Goal: Find specific page/section: Find specific page/section

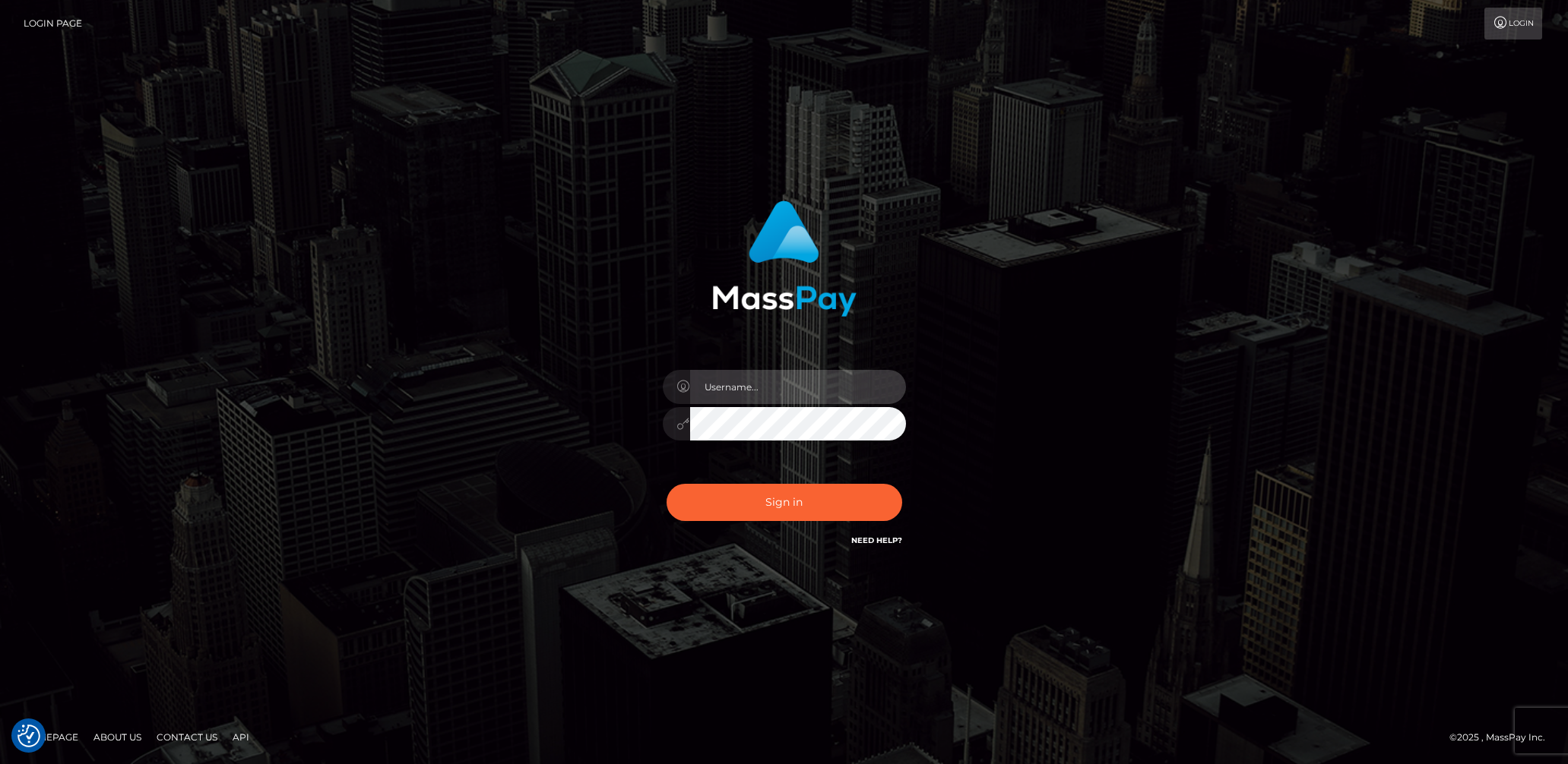
type input "lady.v"
click at [782, 506] on button "Sign in" at bounding box center [784, 503] width 236 height 38
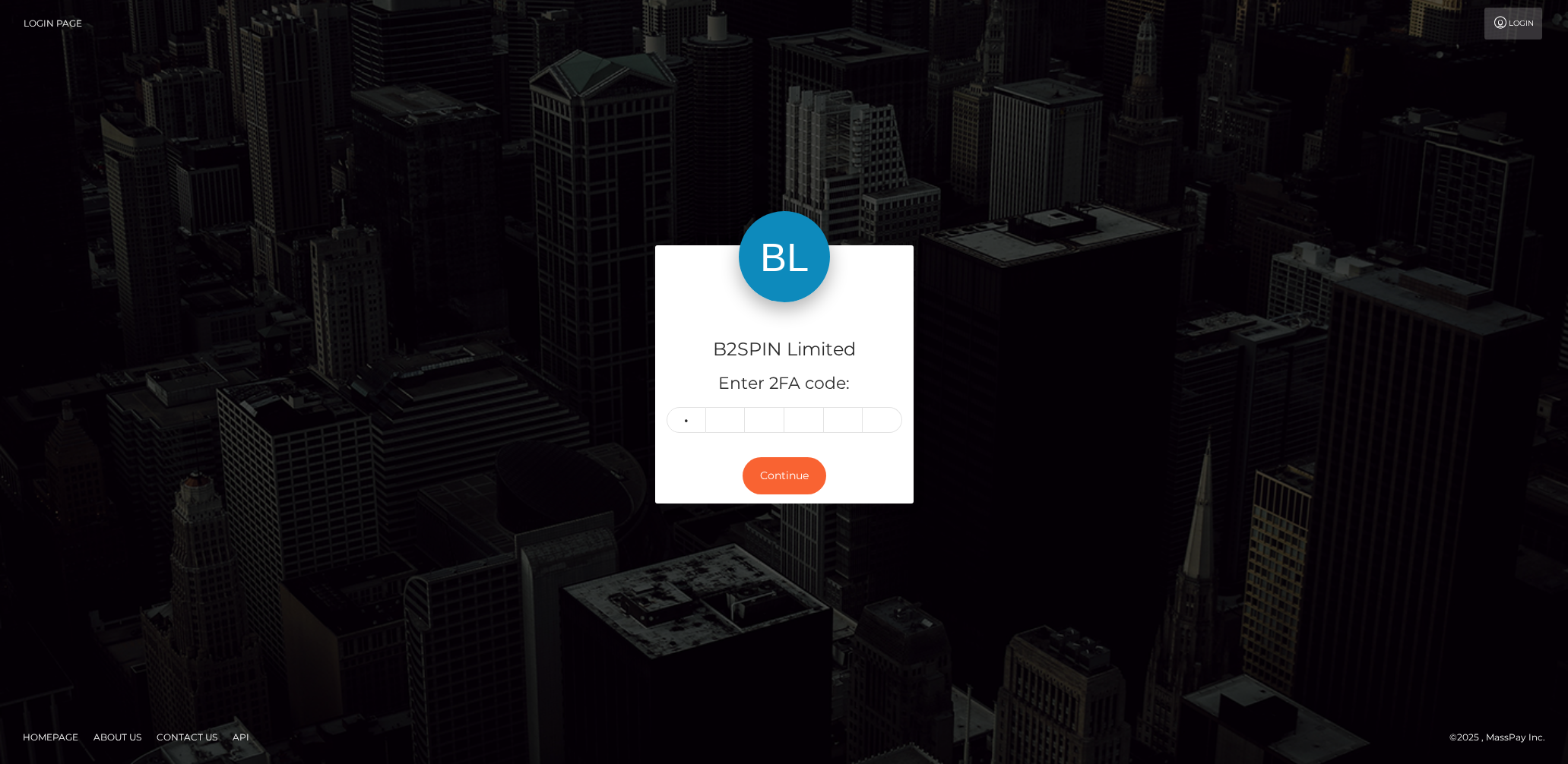
type input "4"
type input "2"
type input "5"
type input "4"
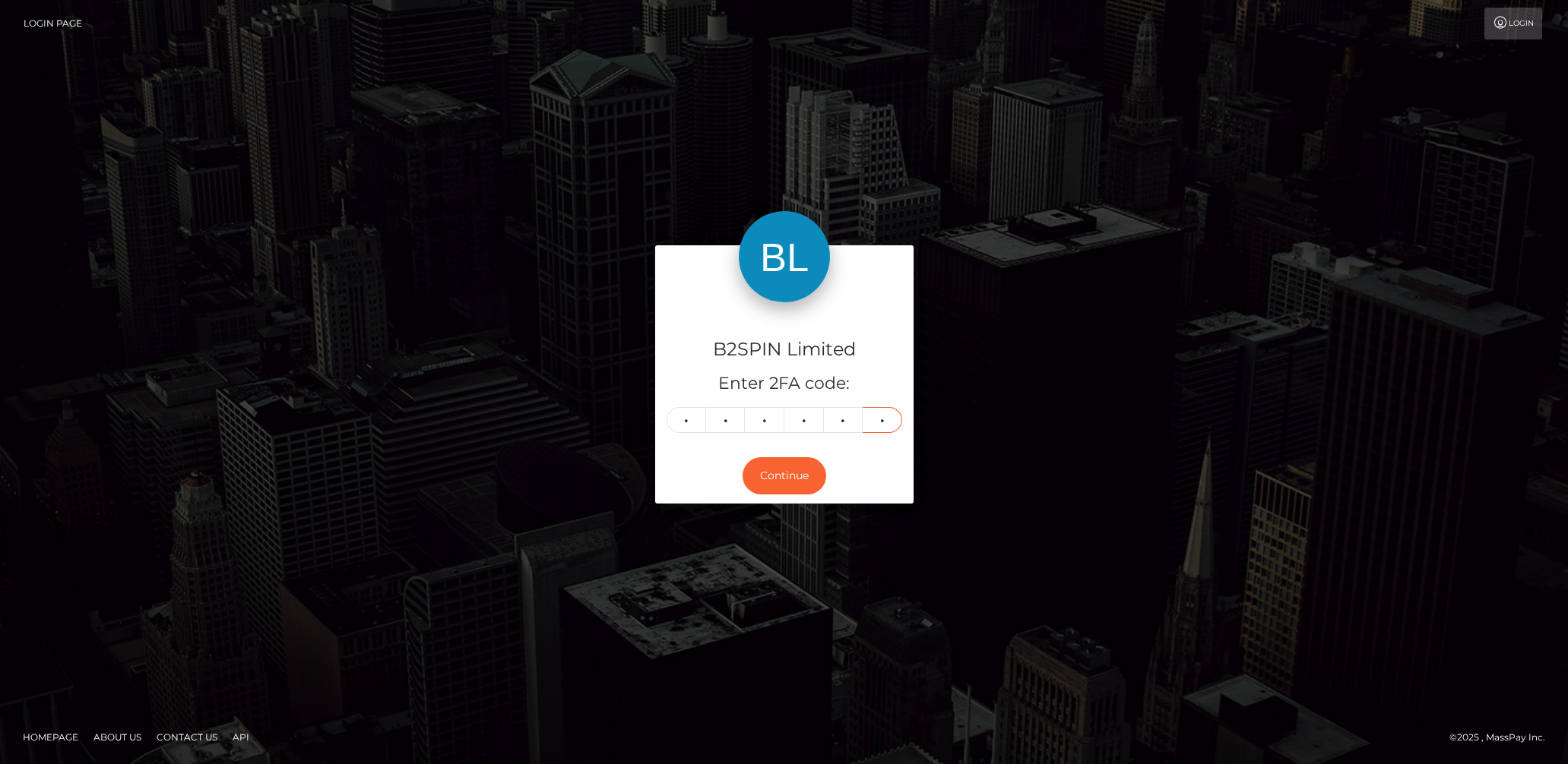
type input "1"
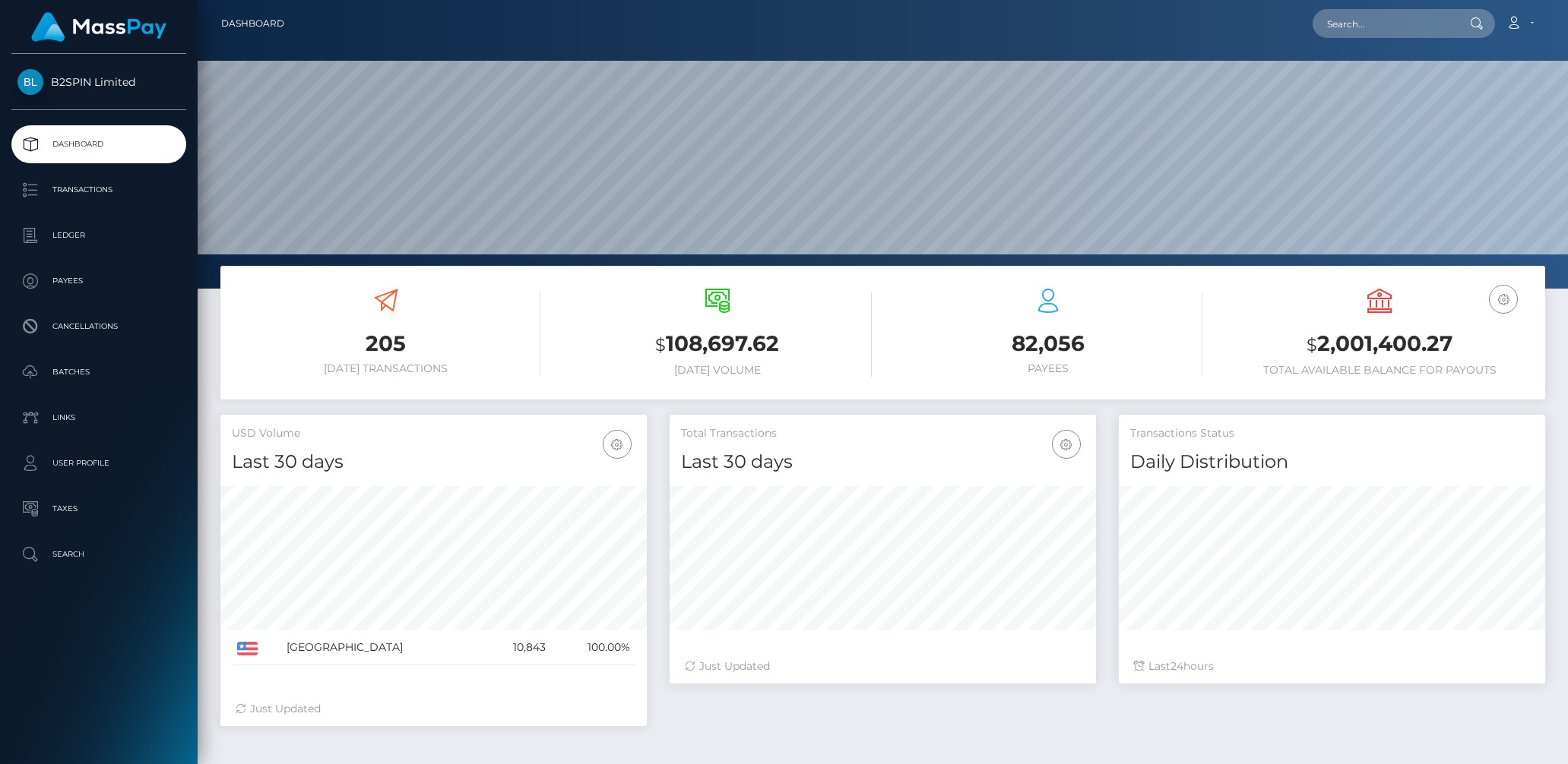
scroll to position [269, 426]
click at [1369, 23] on input "text" at bounding box center [1384, 23] width 143 height 29
paste input "9c9efd3e-d4bf-48fc-b90d-f00c6d632f9d"
click at [1381, 21] on input "9c9efd3e-d4bf-48fc-b90d-f00c6d632f9d" at bounding box center [1384, 23] width 143 height 29
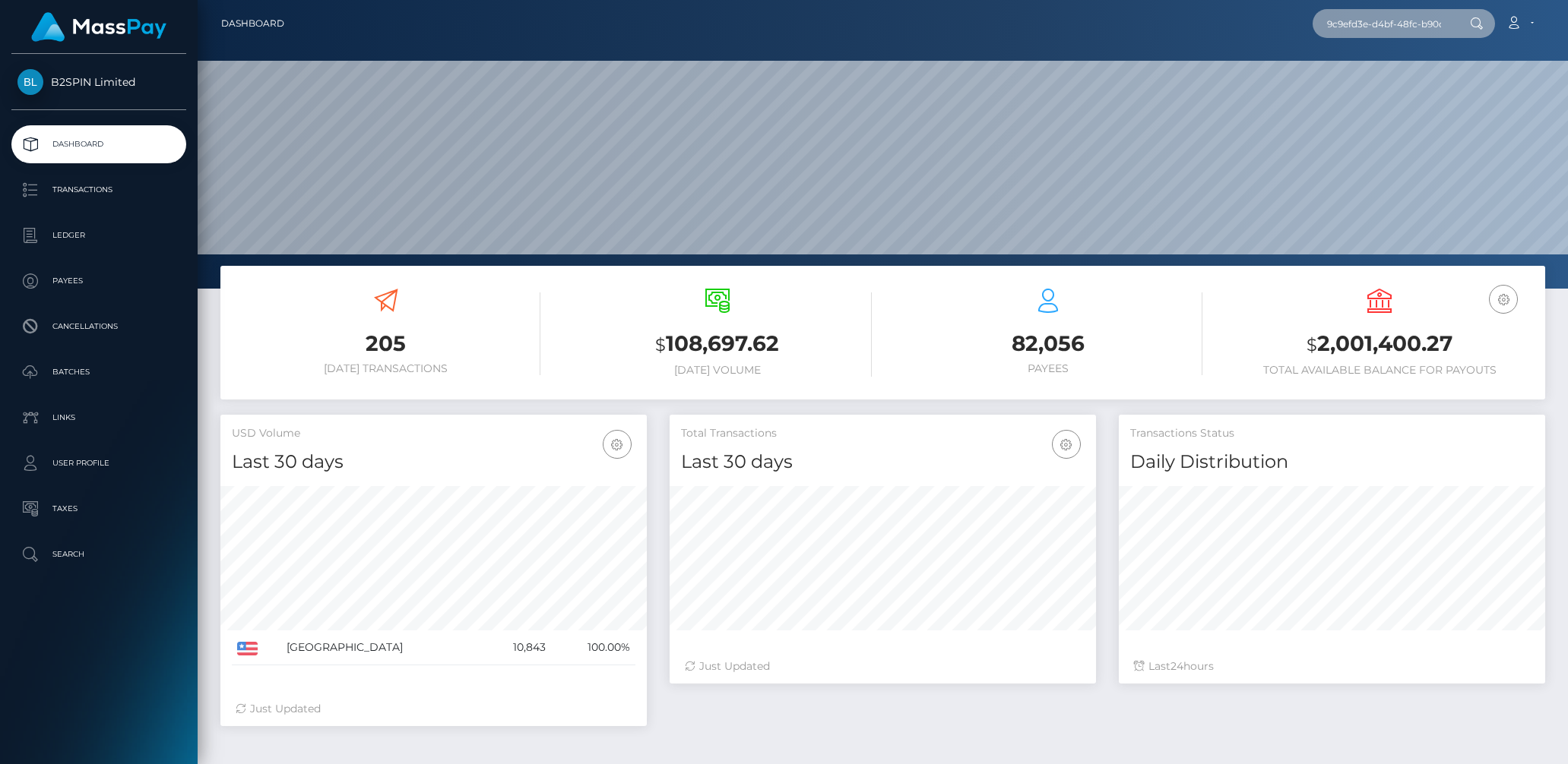
click at [1381, 21] on input "9c9efd3e-d4bf-48fc-b90d-f00c6d632f9d" at bounding box center [1384, 23] width 143 height 29
paste input "1225279324"
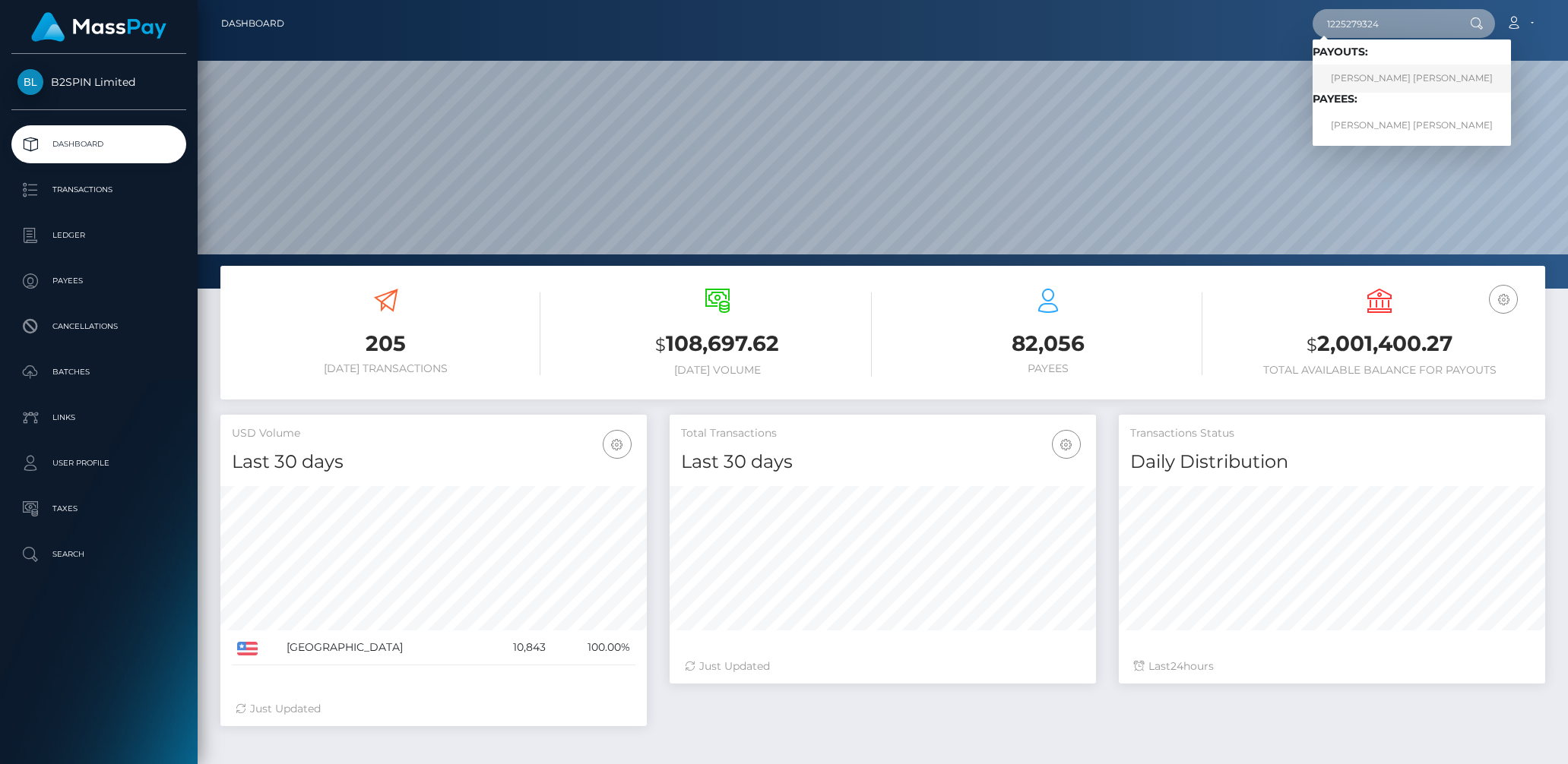
type input "1225279324"
click at [1358, 82] on link "HILARY MAE STOVER" at bounding box center [1412, 79] width 198 height 28
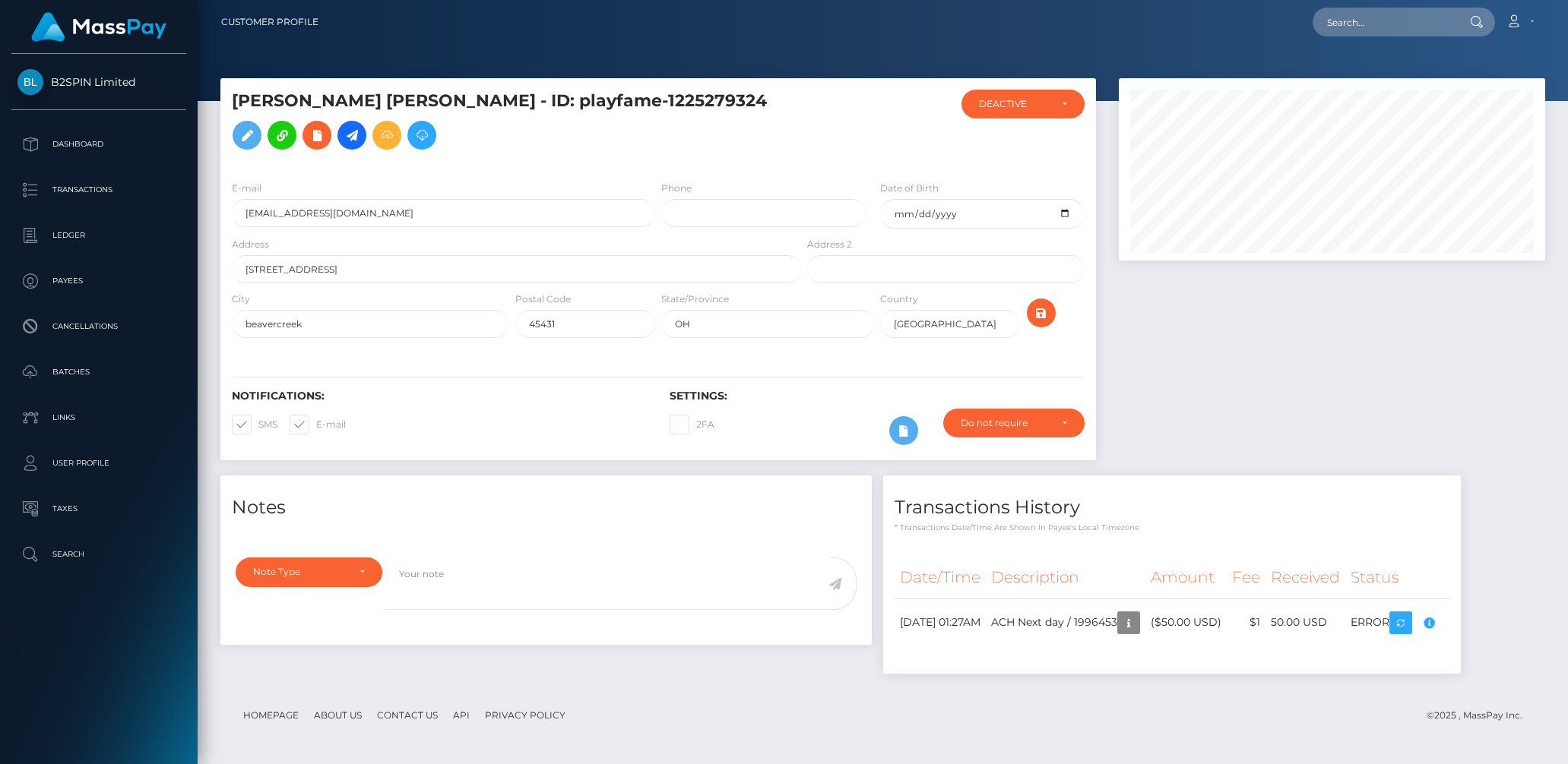
scroll to position [182, 426]
